Goal: Find specific page/section: Find specific page/section

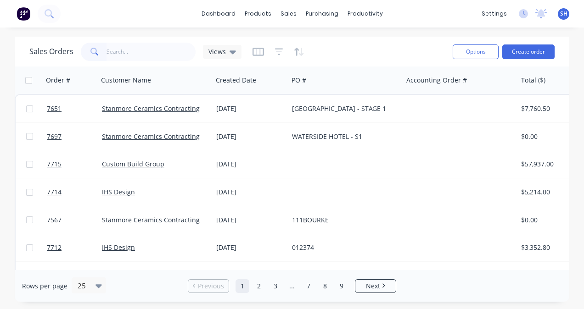
click at [128, 47] on input "text" at bounding box center [150, 52] width 89 height 18
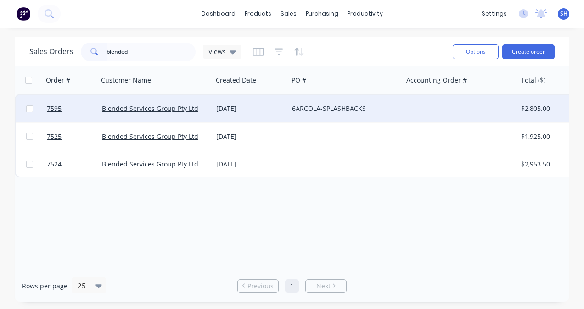
type input "blended"
click at [311, 115] on div "6ARCOLA-SPLASHBACKS" at bounding box center [345, 109] width 114 height 28
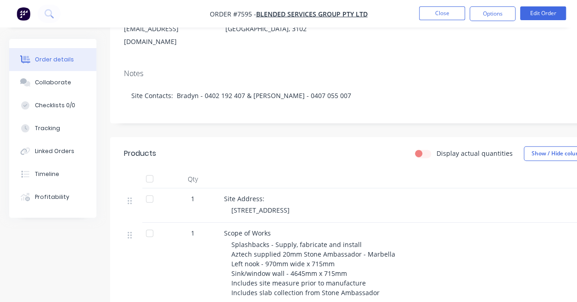
scroll to position [138, 0]
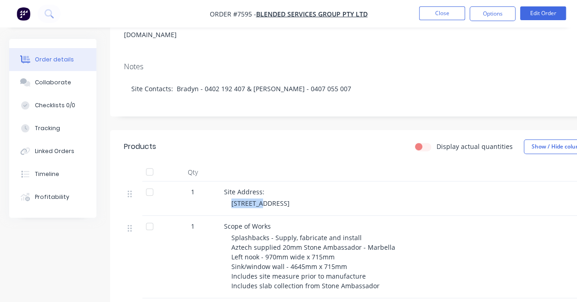
drag, startPoint x: 233, startPoint y: 191, endPoint x: 257, endPoint y: 193, distance: 24.0
click at [257, 199] on span "[STREET_ADDRESS]" at bounding box center [260, 203] width 58 height 9
click at [290, 199] on span "[STREET_ADDRESS]" at bounding box center [260, 203] width 58 height 9
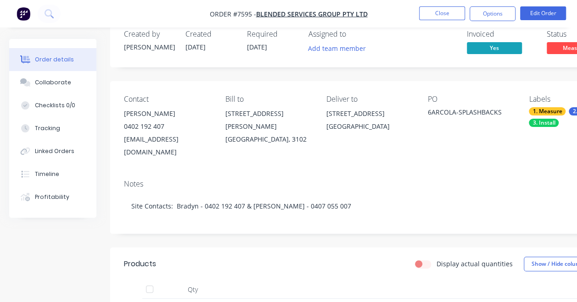
scroll to position [1, 0]
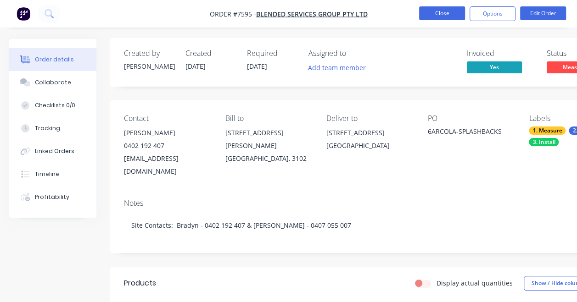
click at [440, 15] on button "Close" at bounding box center [442, 13] width 46 height 14
